Goal: Information Seeking & Learning: Learn about a topic

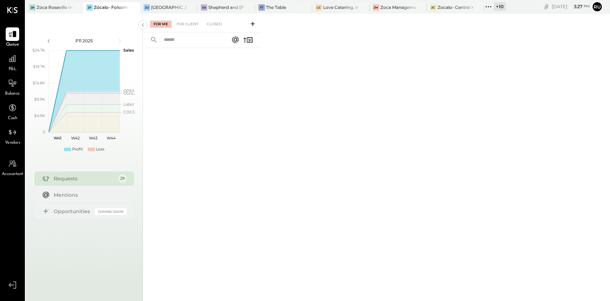
click at [412, 36] on div "For Me For Client Closed" at bounding box center [376, 156] width 467 height 285
click at [335, 57] on div "For Me For Client Closed" at bounding box center [376, 156] width 467 height 285
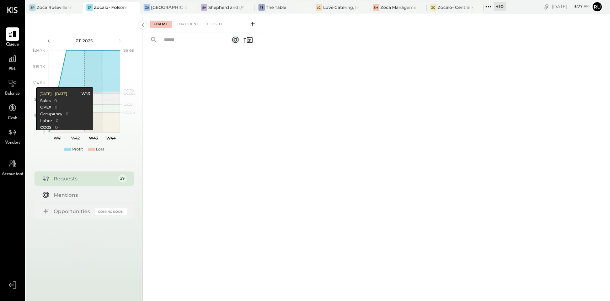
click at [72, 176] on div "Requests" at bounding box center [84, 178] width 61 height 7
click at [490, 5] on icon at bounding box center [488, 6] width 9 height 9
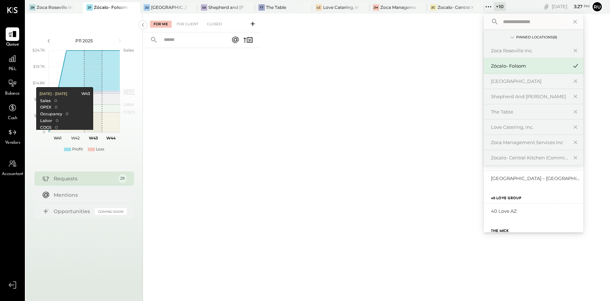
scroll to position [106, 0]
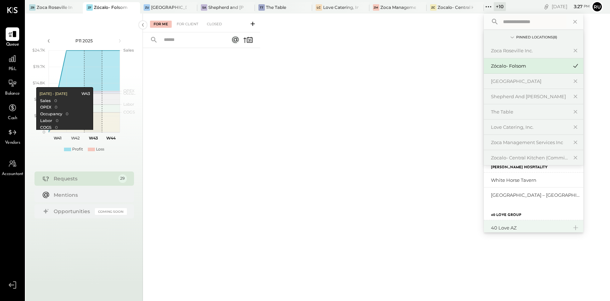
click at [513, 223] on div "40 Love AZ" at bounding box center [534, 227] width 100 height 15
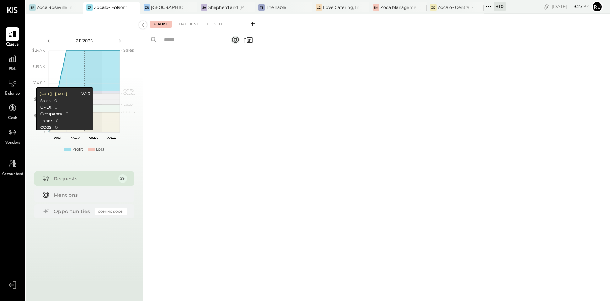
click at [383, 25] on div "For Me For Client Closed" at bounding box center [376, 156] width 467 height 285
click at [230, 129] on div at bounding box center [201, 165] width 117 height 235
click at [233, 129] on div at bounding box center [201, 165] width 117 height 235
drag, startPoint x: 265, startPoint y: 57, endPoint x: 377, endPoint y: 1, distance: 125.1
click at [265, 57] on div "For Me For Client Closed" at bounding box center [376, 156] width 467 height 285
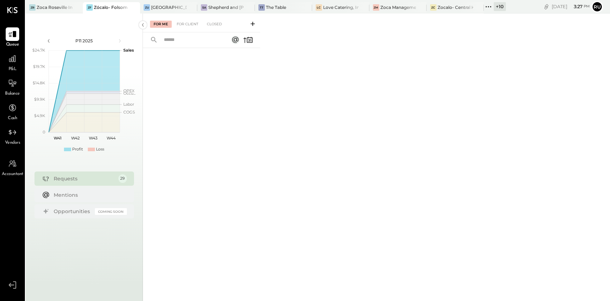
click at [489, 8] on icon at bounding box center [488, 6] width 9 height 9
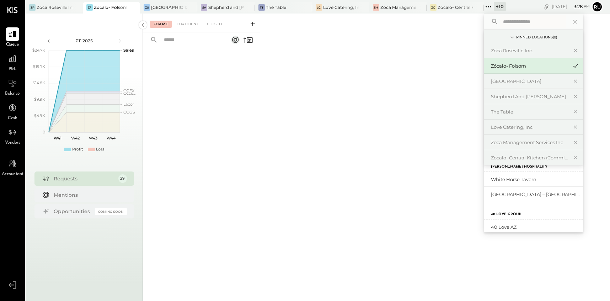
scroll to position [106, 0]
click at [508, 226] on div "40 Love AZ" at bounding box center [529, 227] width 77 height 7
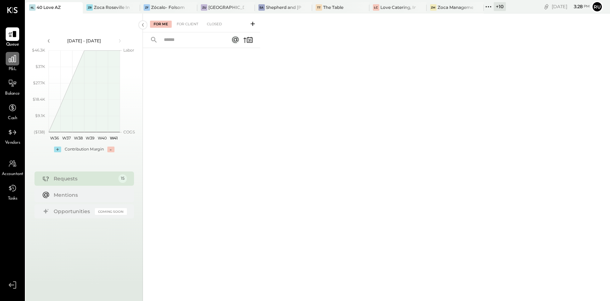
click at [10, 62] on icon at bounding box center [12, 58] width 7 height 7
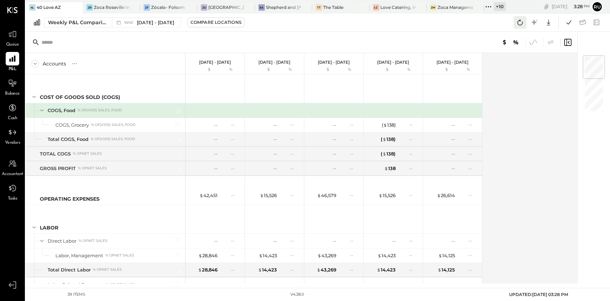
click at [517, 22] on icon at bounding box center [520, 22] width 9 height 9
click at [519, 20] on icon at bounding box center [520, 22] width 9 height 9
click at [81, 28] on div "Weekly P&L Comparison W40 [DATE] - [DATE] Compare Locations Google Sheets Excel" at bounding box center [318, 23] width 585 height 18
click at [81, 20] on div "Weekly P&L Comparison" at bounding box center [78, 22] width 60 height 7
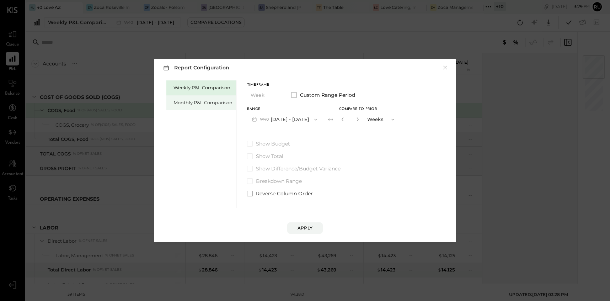
click at [187, 104] on div "Monthly P&L Comparison" at bounding box center [203, 102] width 59 height 7
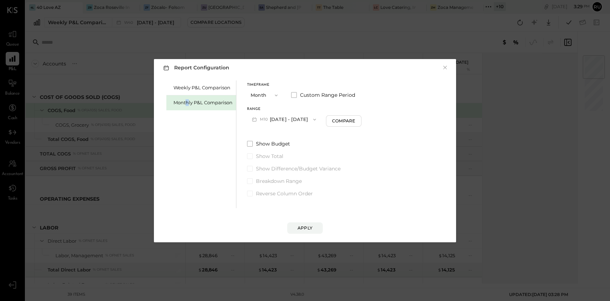
click at [310, 116] on button "M10 [DATE] - [DATE]" at bounding box center [284, 119] width 74 height 13
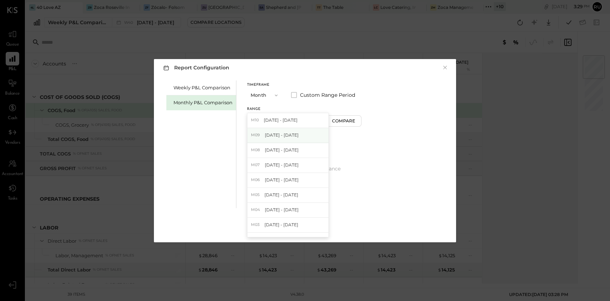
click at [285, 136] on span "[DATE] - [DATE]" at bounding box center [282, 135] width 34 height 6
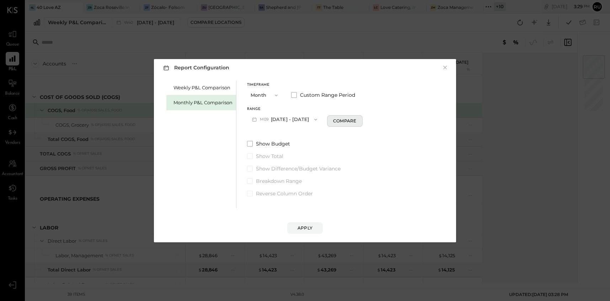
click at [352, 119] on div "Compare" at bounding box center [344, 121] width 23 height 6
click at [355, 121] on button "button" at bounding box center [358, 119] width 6 height 8
type input "*"
click at [302, 230] on div "Apply" at bounding box center [305, 228] width 15 height 6
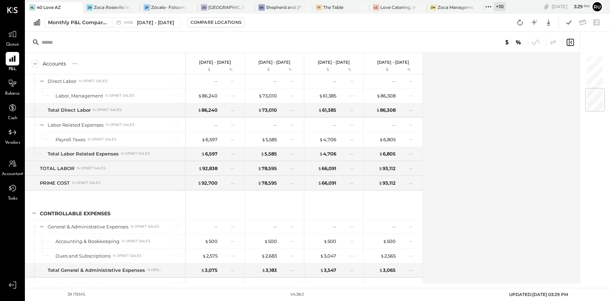
scroll to position [289, 0]
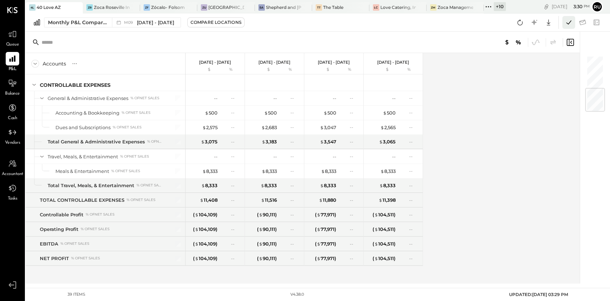
click at [564, 23] on icon at bounding box center [568, 22] width 9 height 9
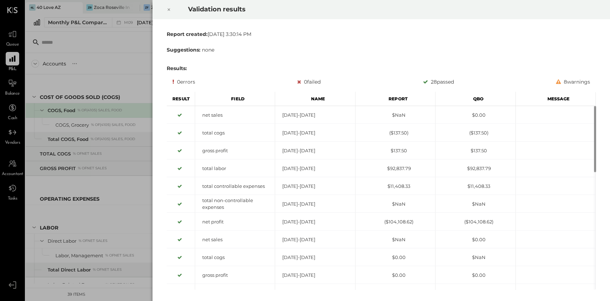
click at [168, 10] on icon at bounding box center [169, 10] width 2 height 2
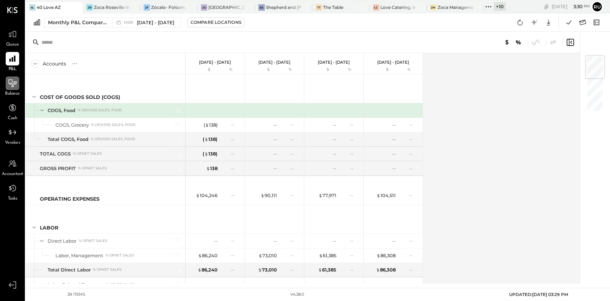
click at [9, 85] on icon at bounding box center [12, 83] width 9 height 9
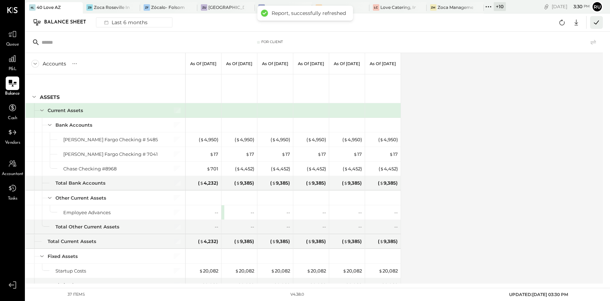
click at [598, 22] on icon at bounding box center [596, 22] width 9 height 9
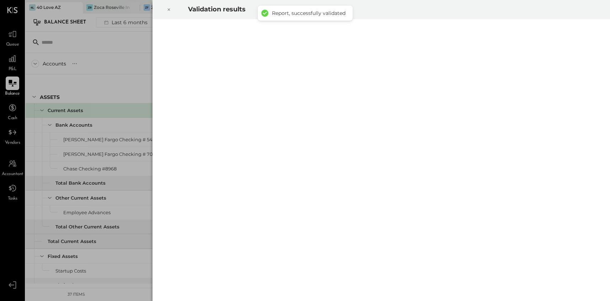
click at [170, 10] on icon at bounding box center [169, 9] width 4 height 9
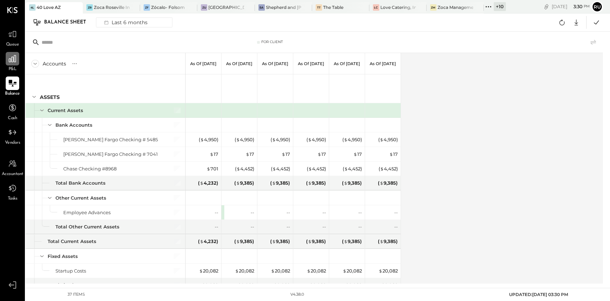
click at [11, 60] on icon at bounding box center [12, 58] width 9 height 9
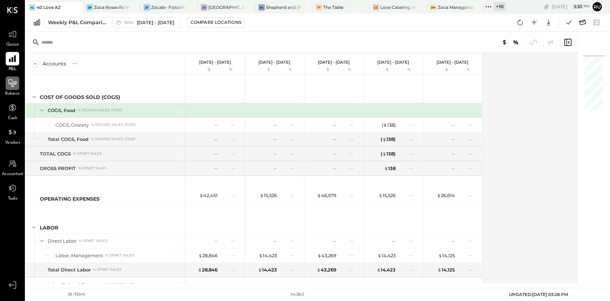
click at [581, 20] on icon at bounding box center [582, 22] width 9 height 9
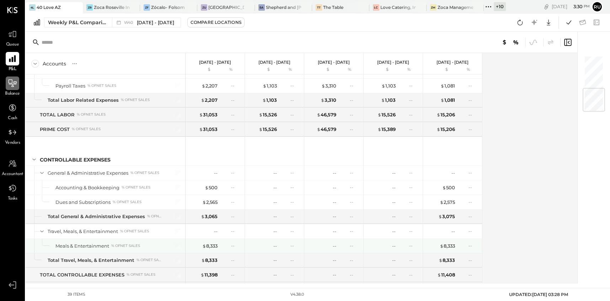
scroll to position [289, 0]
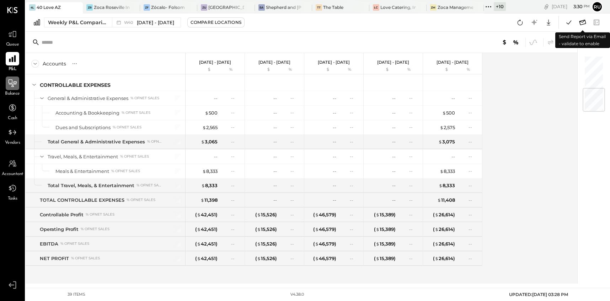
click at [583, 22] on icon at bounding box center [582, 22] width 9 height 9
click at [582, 21] on icon at bounding box center [582, 22] width 9 height 9
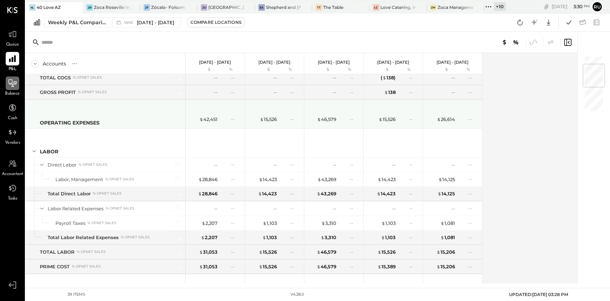
scroll to position [0, 0]
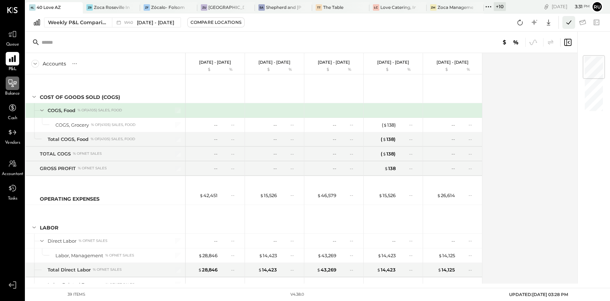
click at [566, 24] on icon at bounding box center [568, 22] width 9 height 9
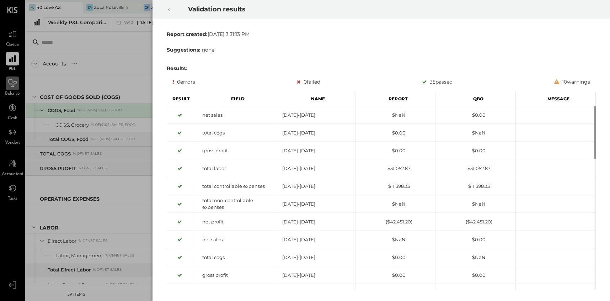
click at [170, 11] on icon at bounding box center [169, 9] width 4 height 9
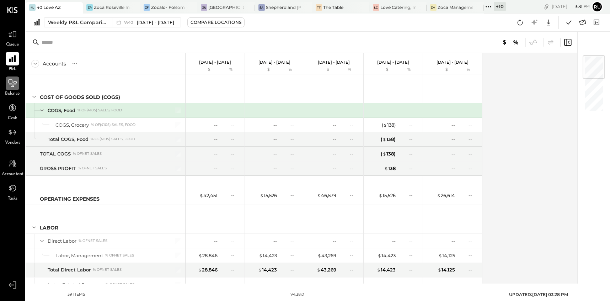
click at [9, 89] on div at bounding box center [13, 83] width 14 height 14
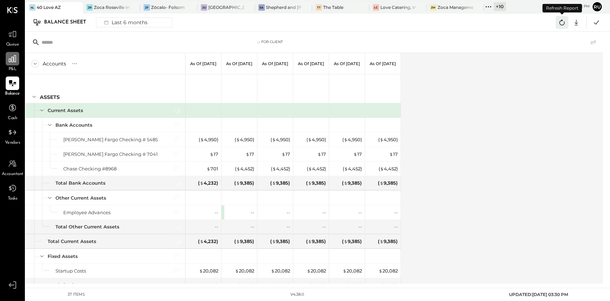
click at [560, 25] on icon at bounding box center [562, 22] width 9 height 9
click at [475, 88] on div "Accounts S GL As of [DATE] As of [DATE] As of [DATE] As of [DATE] As of [DATE] …" at bounding box center [315, 168] width 578 height 230
click at [597, 24] on icon at bounding box center [596, 22] width 9 height 9
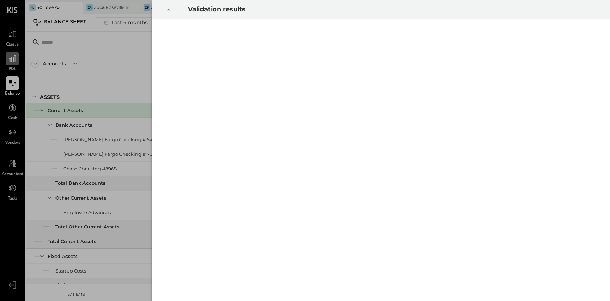
click at [168, 10] on icon at bounding box center [169, 9] width 4 height 9
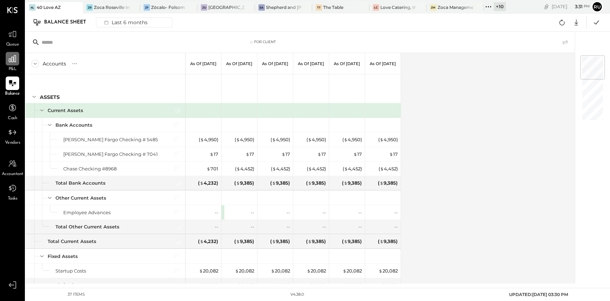
click at [9, 61] on icon at bounding box center [12, 58] width 7 height 7
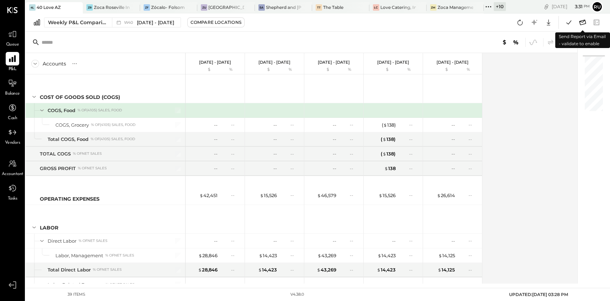
click at [582, 20] on icon at bounding box center [583, 22] width 7 height 5
click at [583, 24] on icon at bounding box center [583, 22] width 7 height 5
click at [581, 25] on icon at bounding box center [583, 22] width 7 height 5
click at [566, 22] on icon at bounding box center [568, 22] width 9 height 9
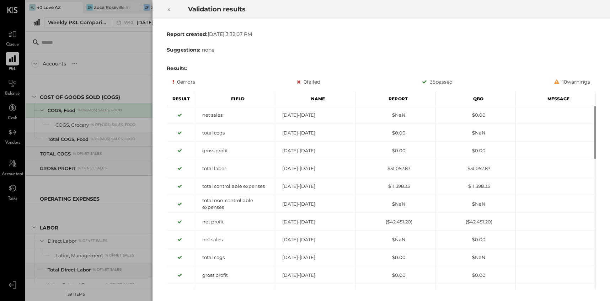
click at [168, 7] on icon at bounding box center [169, 9] width 4 height 9
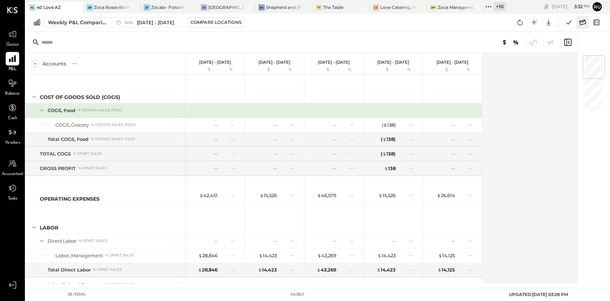
click at [584, 23] on icon at bounding box center [582, 22] width 9 height 9
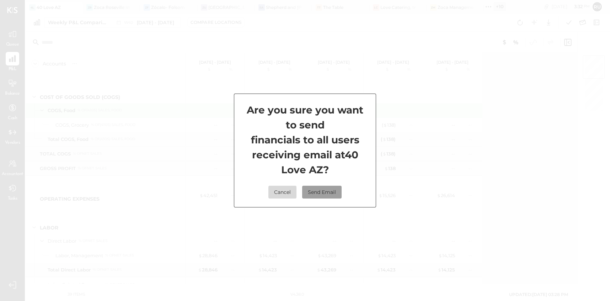
click at [322, 192] on button "Send Email" at bounding box center [321, 192] width 39 height 13
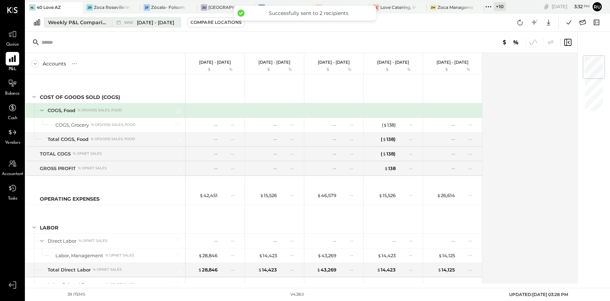
click at [91, 24] on div "Weekly P&L Comparison" at bounding box center [78, 22] width 60 height 7
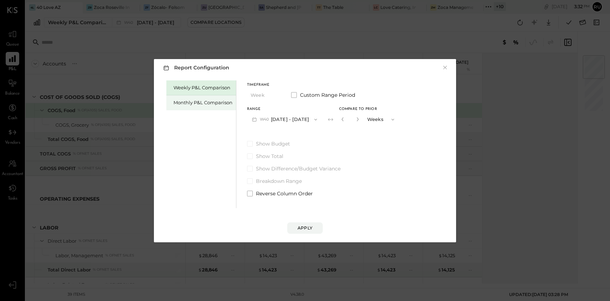
click at [177, 103] on div "Monthly P&L Comparison" at bounding box center [203, 102] width 59 height 7
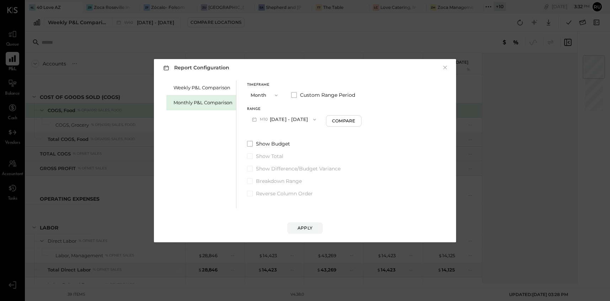
click at [312, 121] on icon "button" at bounding box center [315, 120] width 6 height 6
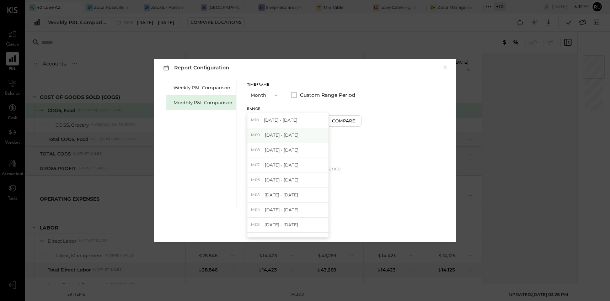
click at [293, 135] on span "[DATE] - [DATE]" at bounding box center [282, 135] width 34 height 6
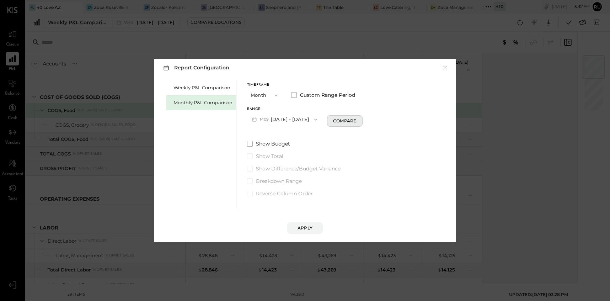
click at [338, 121] on div "Compare" at bounding box center [344, 121] width 23 height 6
click at [352, 120] on input "*" at bounding box center [350, 119] width 9 height 12
click at [357, 120] on icon "button" at bounding box center [358, 119] width 2 height 4
type input "*"
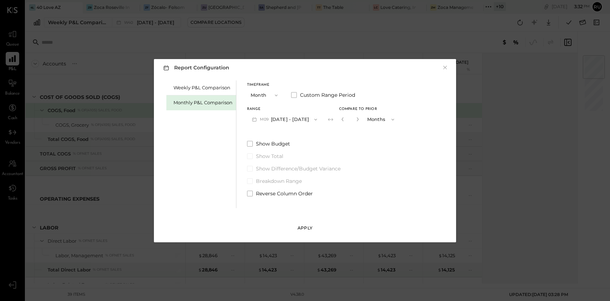
click at [306, 229] on div "Apply" at bounding box center [305, 228] width 15 height 6
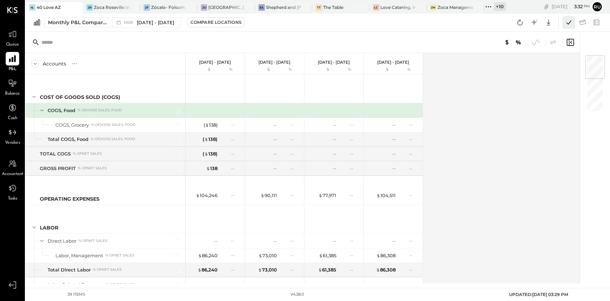
click at [569, 23] on icon at bounding box center [568, 22] width 9 height 9
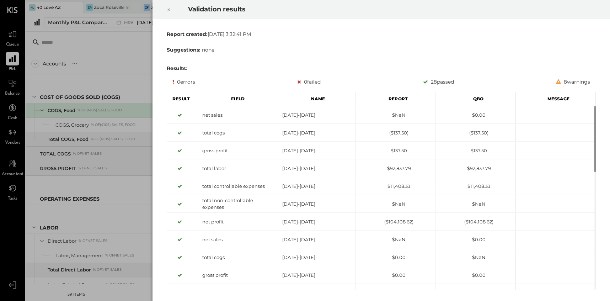
click at [169, 7] on icon at bounding box center [169, 9] width 4 height 9
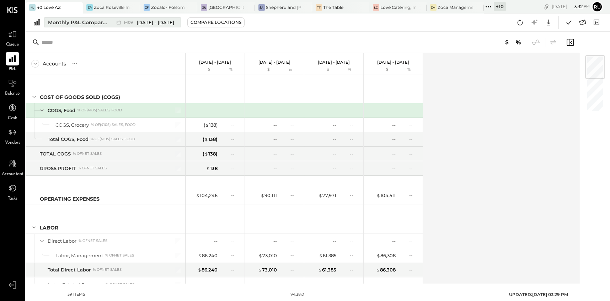
click at [82, 26] on button "Monthly P&L Comparison M09 [DATE] - [DATE]" at bounding box center [112, 22] width 137 height 10
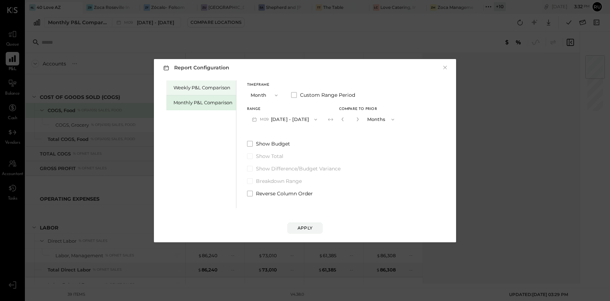
click at [195, 87] on div "Weekly P&L Comparison" at bounding box center [203, 87] width 59 height 7
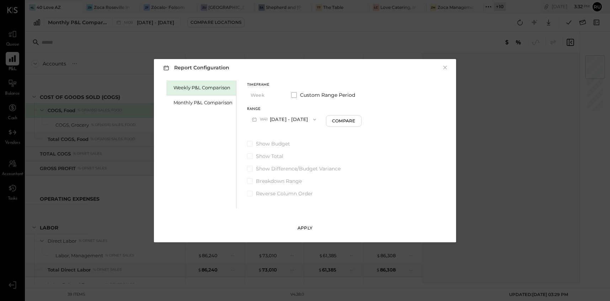
click at [306, 227] on div "Apply" at bounding box center [305, 228] width 15 height 6
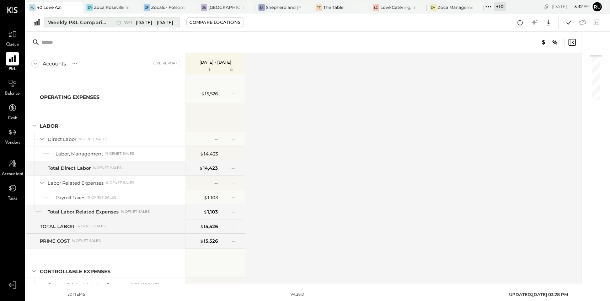
click at [81, 26] on button "Weekly P&L Comparison W41 [DATE] - [DATE]" at bounding box center [112, 22] width 136 height 10
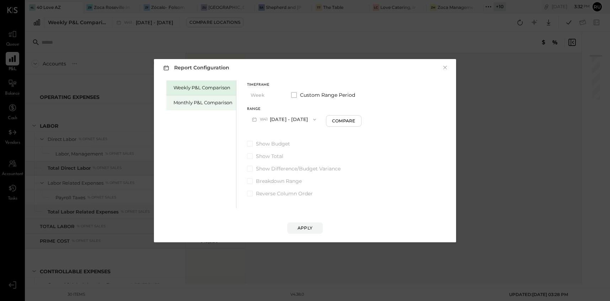
click at [180, 104] on div "Monthly P&L Comparison" at bounding box center [203, 102] width 59 height 7
click at [312, 118] on icon "button" at bounding box center [315, 120] width 6 height 6
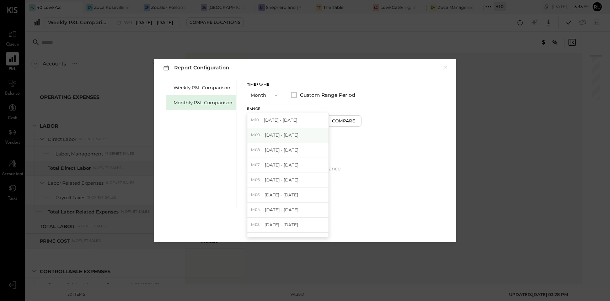
click at [298, 134] on div "M09 [DATE] - [DATE]" at bounding box center [287, 135] width 81 height 15
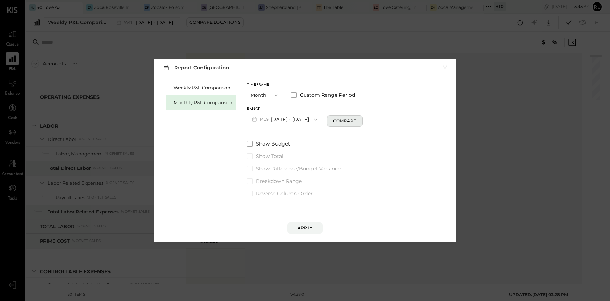
click at [334, 121] on div "Compare" at bounding box center [344, 121] width 23 height 6
click at [350, 118] on input "*" at bounding box center [350, 119] width 9 height 12
click at [356, 117] on icon "button" at bounding box center [358, 119] width 4 height 4
type input "*"
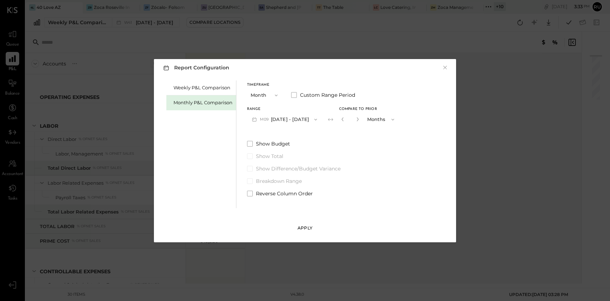
click at [306, 226] on div "Apply" at bounding box center [305, 228] width 15 height 6
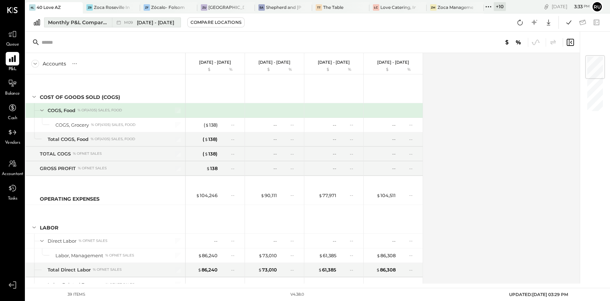
click at [86, 25] on div "Monthly P&L Comparison" at bounding box center [78, 22] width 60 height 7
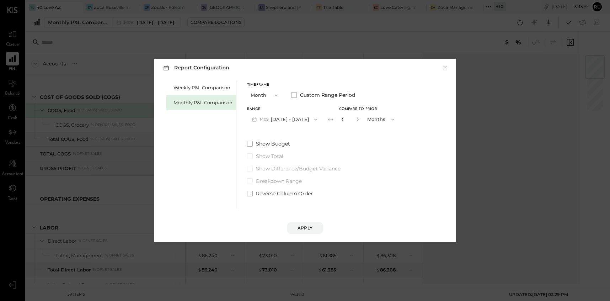
click at [341, 119] on icon "button" at bounding box center [343, 119] width 4 height 4
type input "*"
click at [307, 225] on div "Apply" at bounding box center [305, 228] width 15 height 6
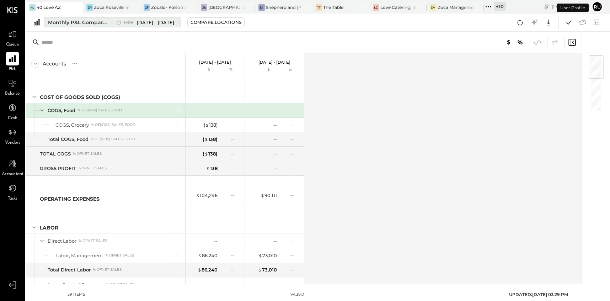
click at [88, 24] on div "Monthly P&L Comparison" at bounding box center [78, 22] width 60 height 7
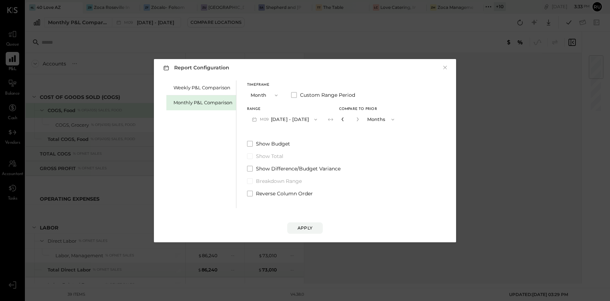
click at [341, 120] on icon "button" at bounding box center [343, 119] width 4 height 4
click at [312, 229] on button "Apply" at bounding box center [305, 227] width 36 height 11
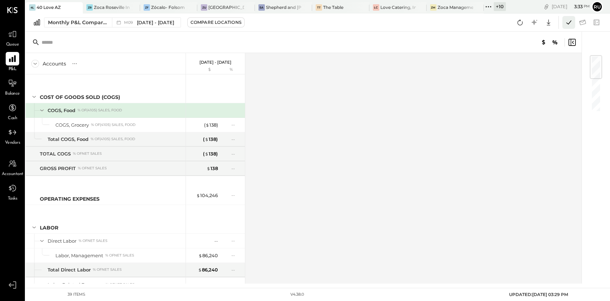
click at [564, 20] on icon at bounding box center [568, 22] width 9 height 9
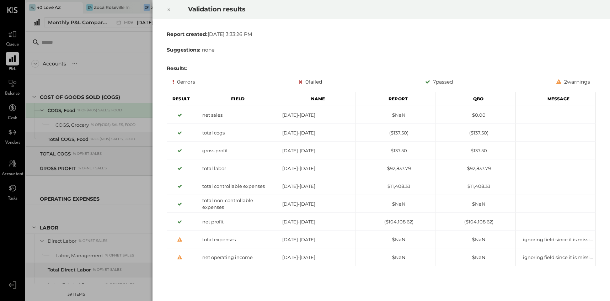
click at [169, 7] on icon at bounding box center [169, 9] width 4 height 9
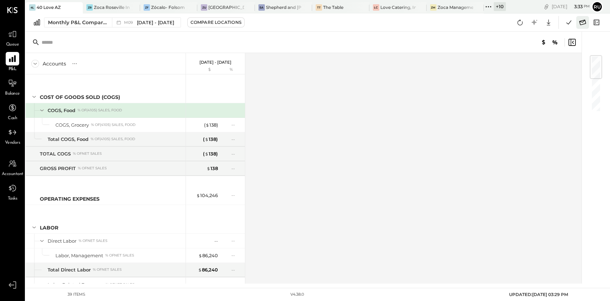
click at [580, 19] on icon at bounding box center [582, 22] width 9 height 9
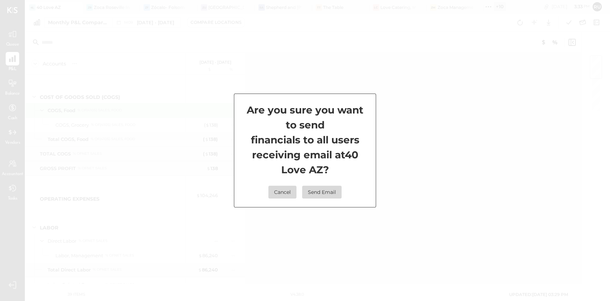
click at [329, 193] on button "Send Email" at bounding box center [321, 192] width 39 height 13
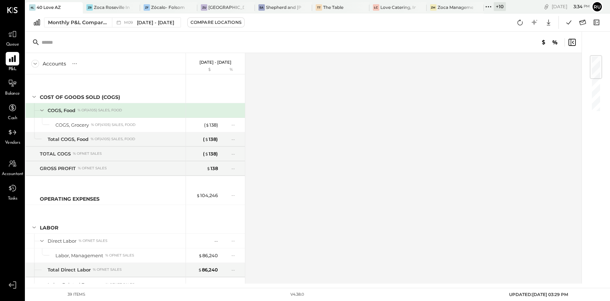
click at [336, 111] on div "Accounts S % GL [DATE] - [DATE] $ % COST OF GOODS SOLD (COGS) COGS, Food % of (…" at bounding box center [304, 168] width 557 height 230
click at [10, 84] on icon at bounding box center [12, 83] width 9 height 9
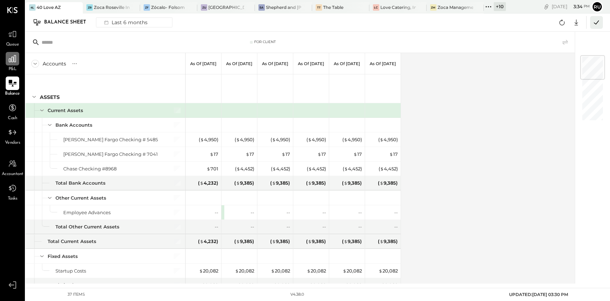
click at [598, 24] on icon at bounding box center [596, 22] width 9 height 9
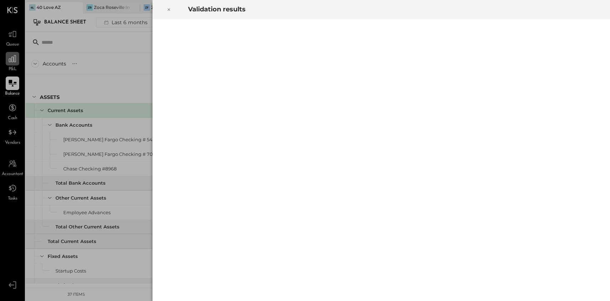
click at [169, 8] on icon at bounding box center [169, 9] width 4 height 9
